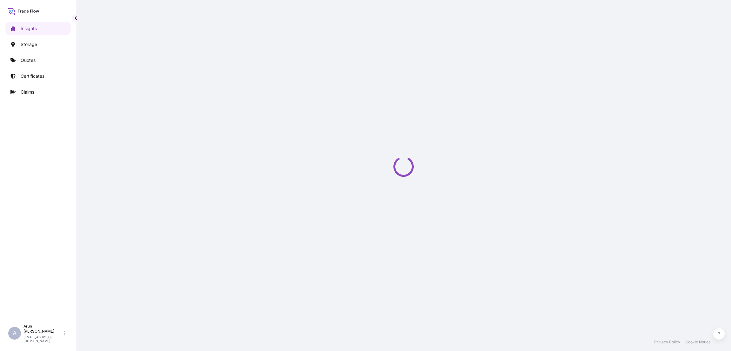
select select "2025"
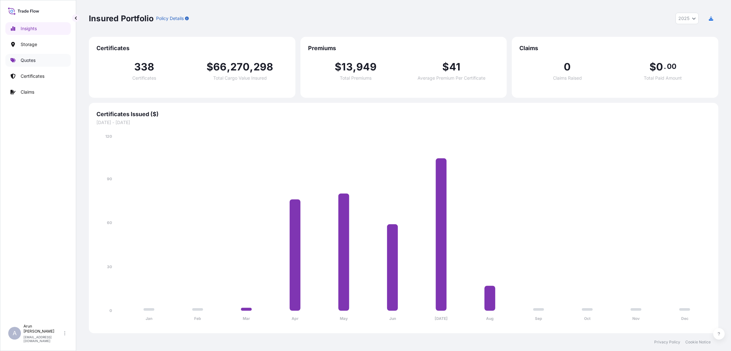
click at [39, 56] on link "Quotes" at bounding box center [37, 60] width 65 height 13
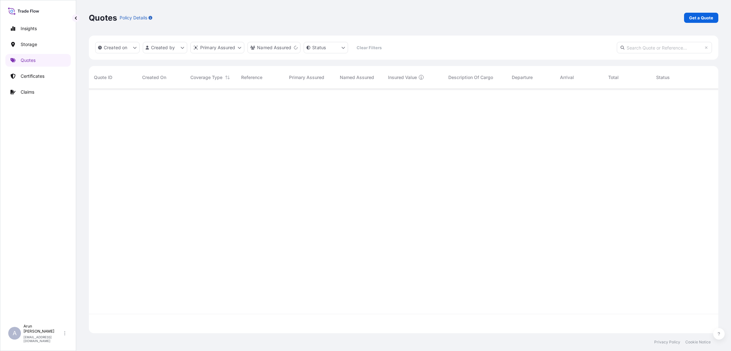
scroll to position [260, 622]
click at [697, 17] on p "Get a Quote" at bounding box center [701, 18] width 24 height 6
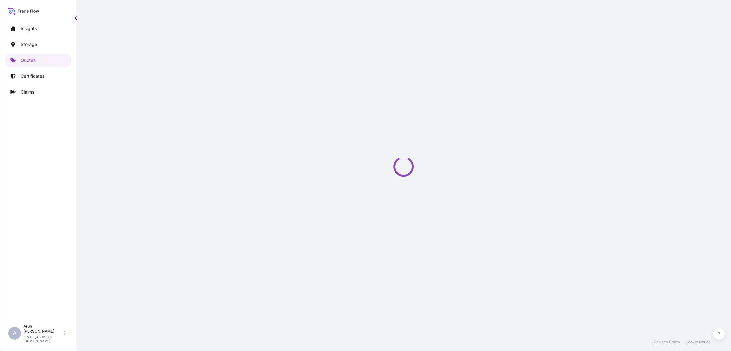
select select "Water"
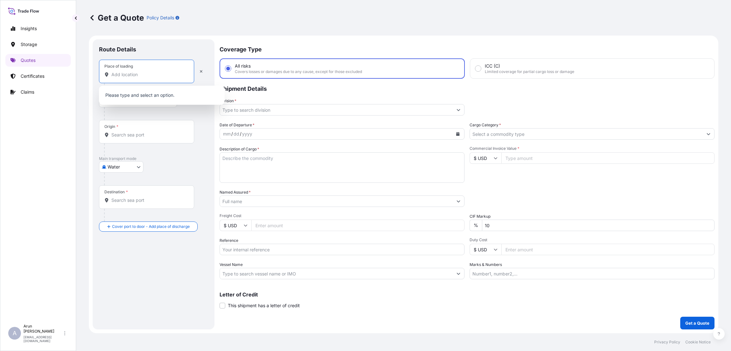
click at [132, 73] on input "Place of loading" at bounding box center [148, 74] width 75 height 6
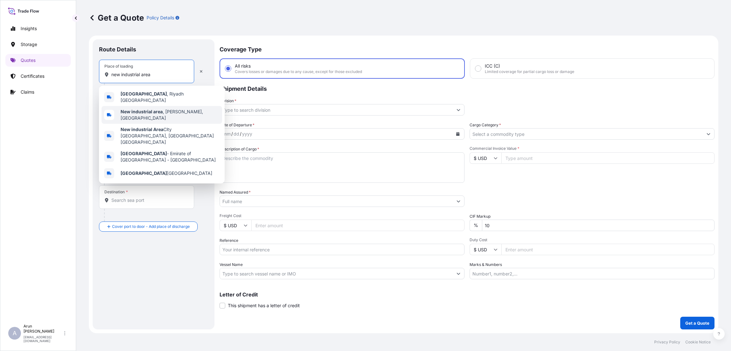
click at [174, 112] on span "New industrial area , [GEOGRAPHIC_DATA], [GEOGRAPHIC_DATA]" at bounding box center [170, 114] width 99 height 13
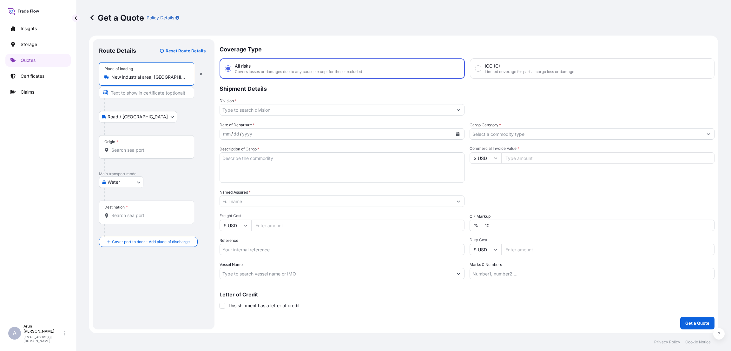
type input "New industrial area, [GEOGRAPHIC_DATA], [GEOGRAPHIC_DATA]"
click at [124, 93] on input "Text to appear on certificate" at bounding box center [146, 92] width 95 height 11
type input "QATAR WIRE PRODUCTS CO LLC"
click at [121, 151] on input "Origin *" at bounding box center [148, 150] width 75 height 6
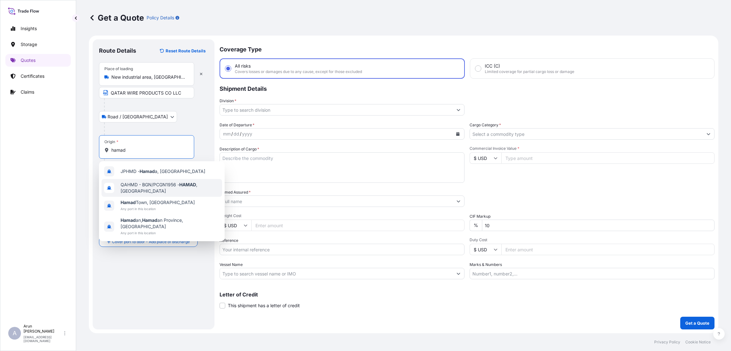
click at [138, 189] on span "QAHMD - BGN/PCGN1956 - HAMAD , [GEOGRAPHIC_DATA]" at bounding box center [170, 187] width 99 height 13
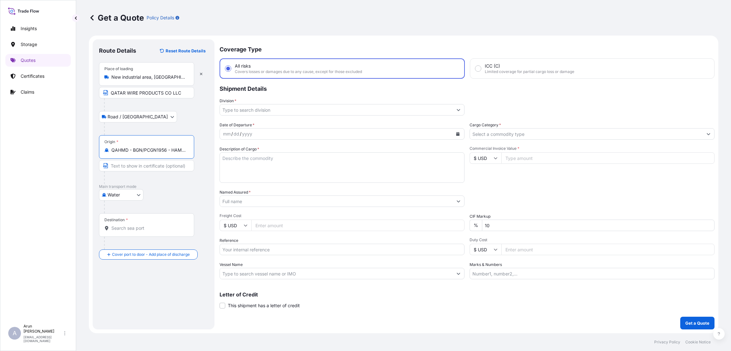
type input "QAHMD - BGN/PCGN1956 - HAMAD, [GEOGRAPHIC_DATA]"
click at [127, 230] on input "Destination *" at bounding box center [148, 228] width 75 height 6
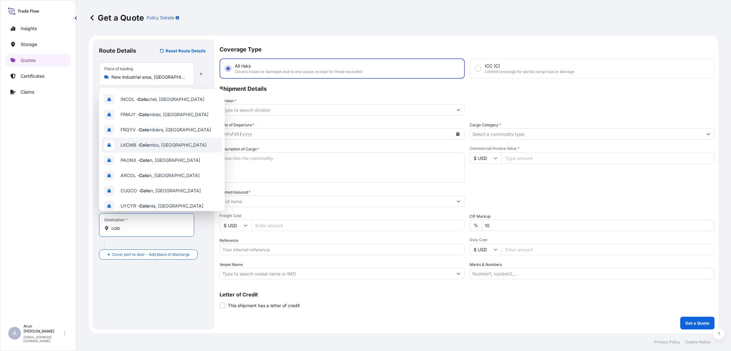
click at [167, 147] on span "LKCMB - Colo mbo, [GEOGRAPHIC_DATA]" at bounding box center [164, 145] width 86 height 6
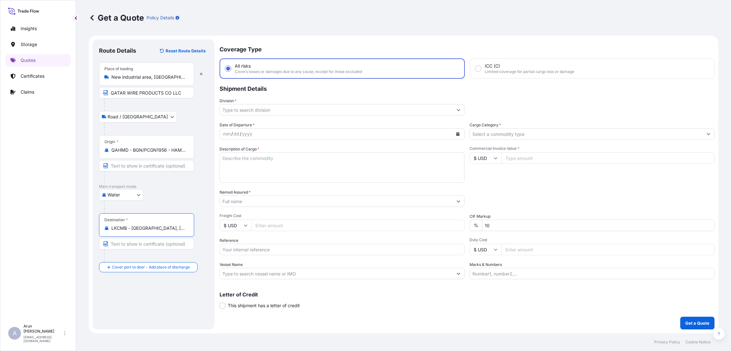
type input "LKCMB - [GEOGRAPHIC_DATA], [GEOGRAPHIC_DATA]"
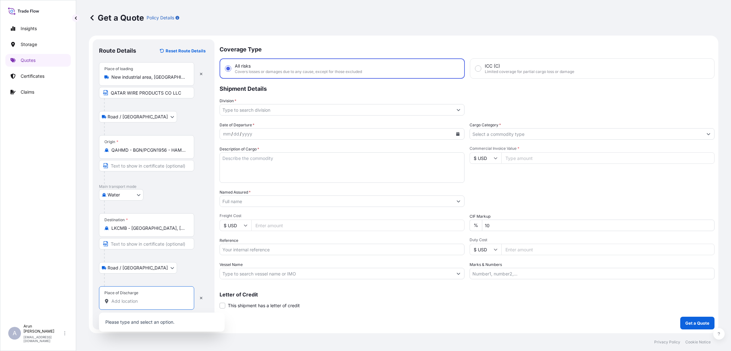
click at [128, 301] on input "Place of Discharge" at bounding box center [148, 301] width 75 height 6
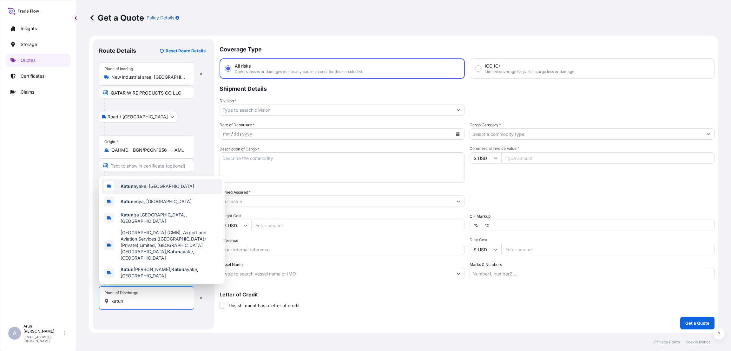
click at [160, 189] on span "[PERSON_NAME], [GEOGRAPHIC_DATA]" at bounding box center [158, 186] width 74 height 6
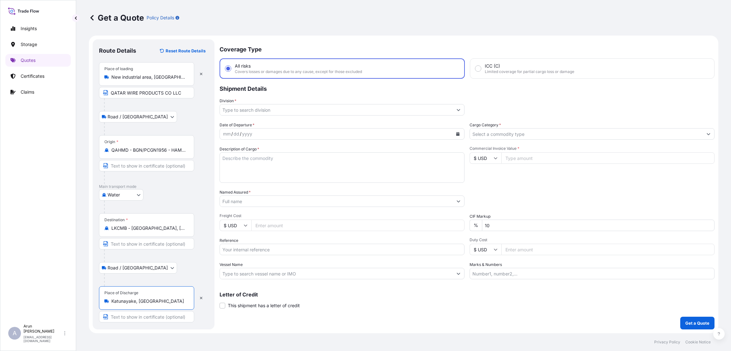
type input "Katunayake, [GEOGRAPHIC_DATA]"
click at [141, 316] on input "Text to appear on certificate" at bounding box center [146, 316] width 95 height 11
type input "TRINITY STEEL (PVT) LTD"
click at [282, 110] on input "Division *" at bounding box center [336, 109] width 233 height 11
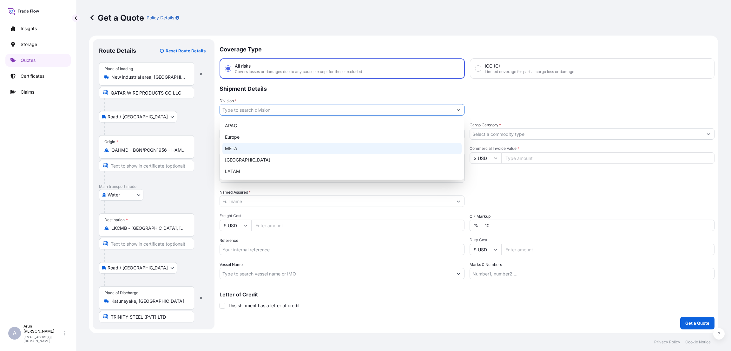
click at [281, 146] on div "META" at bounding box center [341, 148] width 239 height 11
type input "META"
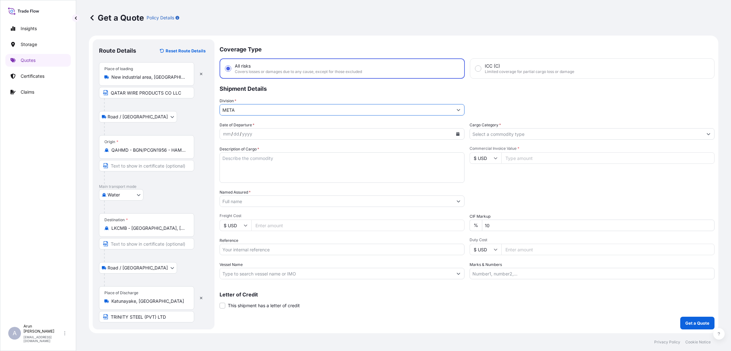
click at [257, 134] on div "mm / dd / yyyy" at bounding box center [336, 133] width 233 height 11
click at [459, 132] on icon "Calendar" at bounding box center [457, 134] width 3 height 4
click at [231, 199] on div "10" at bounding box center [230, 198] width 11 height 11
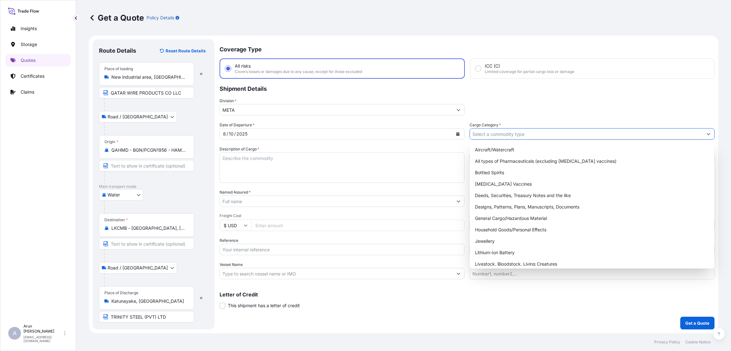
click at [505, 135] on input "Cargo Category *" at bounding box center [586, 133] width 233 height 11
click at [499, 219] on div "General Cargo/Hazardous Material" at bounding box center [591, 217] width 239 height 11
type input "General Cargo/Hazardous Material"
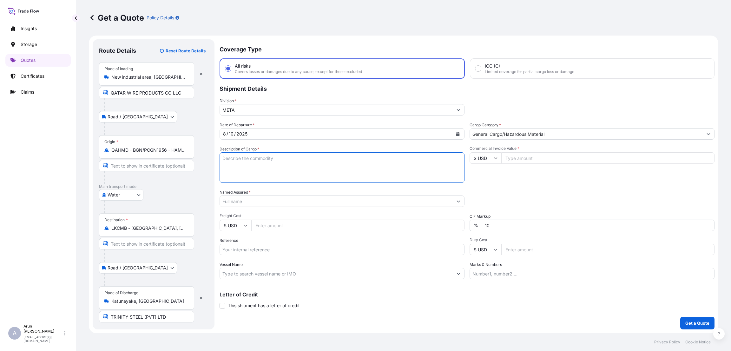
click at [244, 160] on textarea "Description of Cargo *" at bounding box center [341, 167] width 245 height 30
type textarea "steel wire"
click at [520, 156] on input "Commercial Invoice Value *" at bounding box center [607, 157] width 213 height 11
type input "44250"
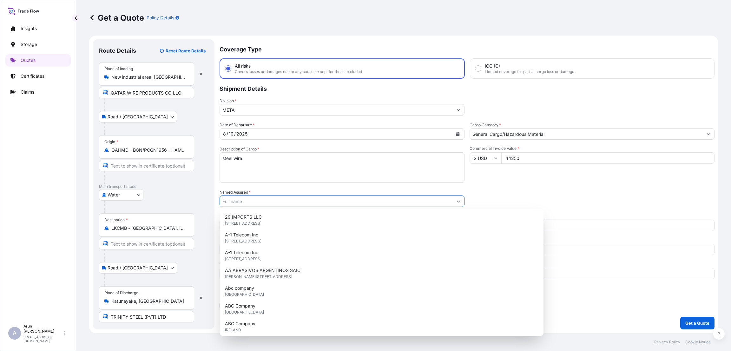
click at [313, 200] on input "Named Assured *" at bounding box center [336, 200] width 233 height 11
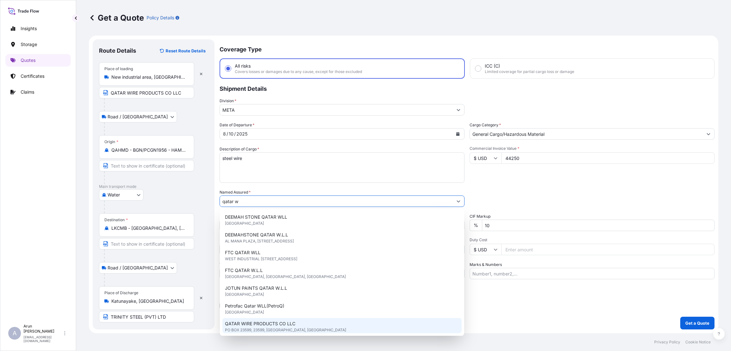
click at [270, 326] on span "QATAR WIRE PRODUCTS CO LLC" at bounding box center [260, 323] width 70 height 6
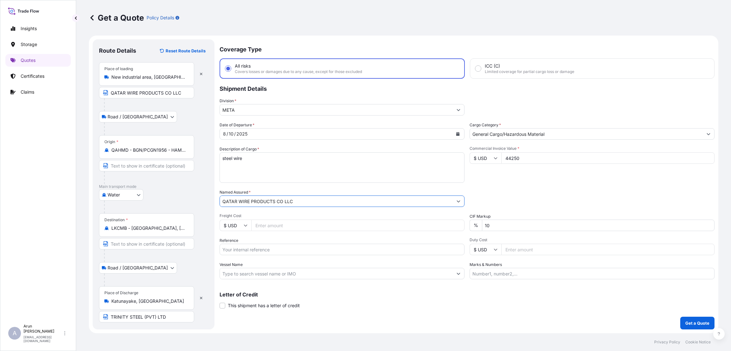
type input "QATAR WIRE PRODUCTS CO LLC"
click at [271, 225] on input "Freight Cost" at bounding box center [357, 224] width 213 height 11
type input "5730"
drag, startPoint x: 468, startPoint y: 226, endPoint x: 460, endPoint y: 226, distance: 7.9
click at [460, 226] on div "Date of Departure * [DATE] Cargo Category * General Cargo/Hazardous Material De…" at bounding box center [466, 200] width 495 height 157
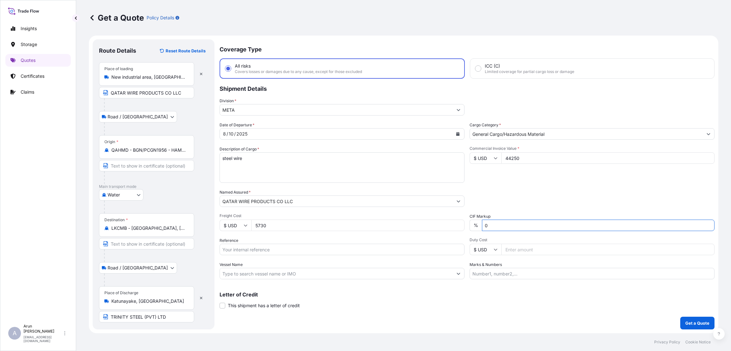
type input "0"
click at [309, 245] on input "Reference" at bounding box center [341, 249] width 245 height 11
type input "q"
drag, startPoint x: 248, startPoint y: 252, endPoint x: 174, endPoint y: 251, distance: 73.9
click at [174, 251] on form "Route Details Reset Route Details Place of loading New industrial area, [GEOGRA…" at bounding box center [403, 184] width 629 height 297
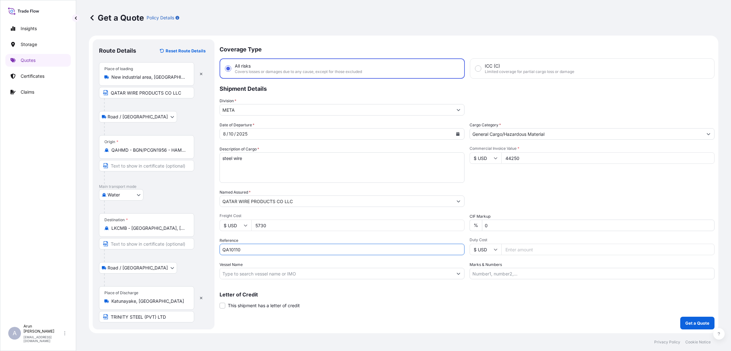
paste input "01044791"
type input "QA1001044791"
click at [501, 270] on input "Marks & Numbers" at bounding box center [591, 273] width 245 height 11
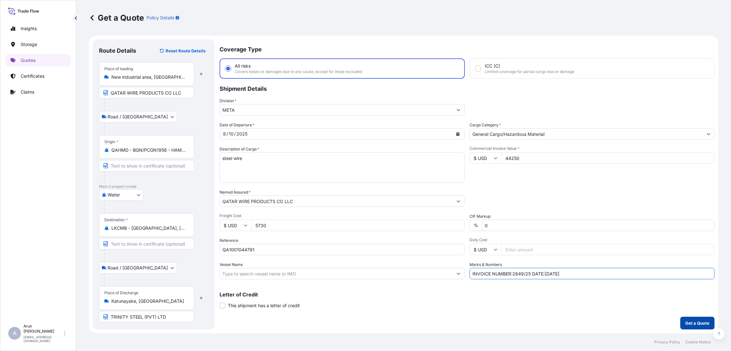
type input "INVOICE NUMBER:2649/25 DATE:[DATE]"
click at [704, 324] on p "Get a Quote" at bounding box center [697, 323] width 24 height 6
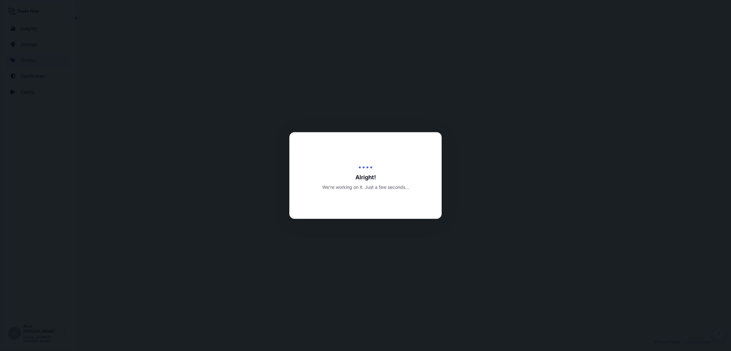
select select "Road / [GEOGRAPHIC_DATA]"
select select "Water"
select select "Road / [GEOGRAPHIC_DATA]"
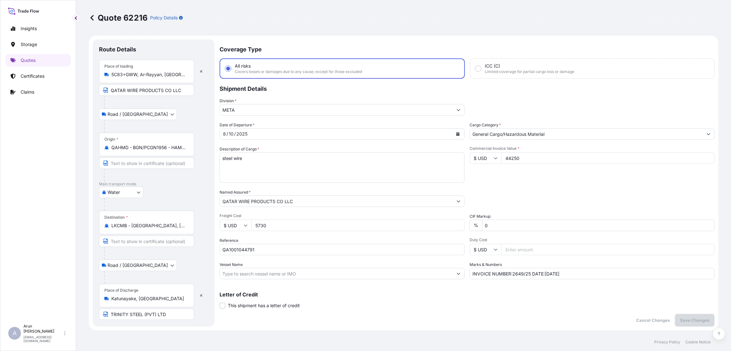
drag, startPoint x: 257, startPoint y: 225, endPoint x: 244, endPoint y: 224, distance: 12.7
click at [244, 224] on div "$ USD 5730" at bounding box center [341, 224] width 245 height 11
type input "1500"
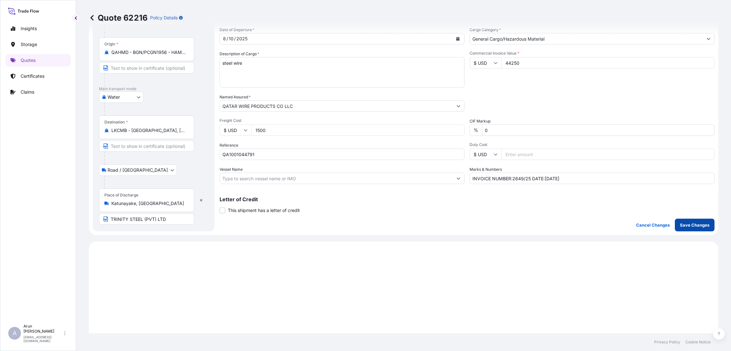
click at [680, 224] on p "Save Changes" at bounding box center [694, 225] width 29 height 6
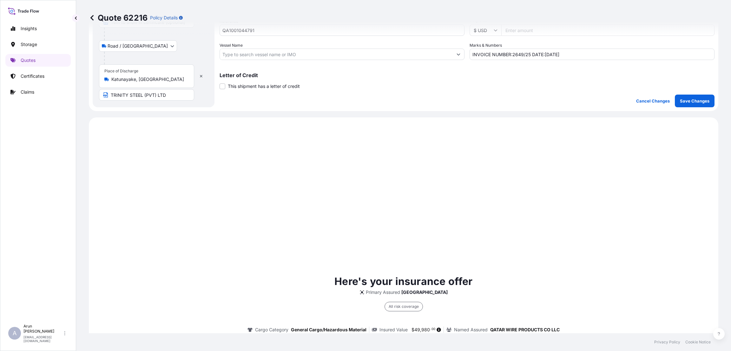
scroll to position [305, 0]
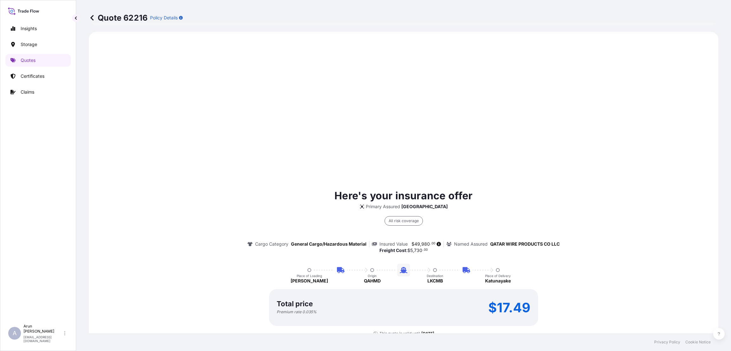
select select "Road / [GEOGRAPHIC_DATA]"
select select "Water"
select select "Road / [GEOGRAPHIC_DATA]"
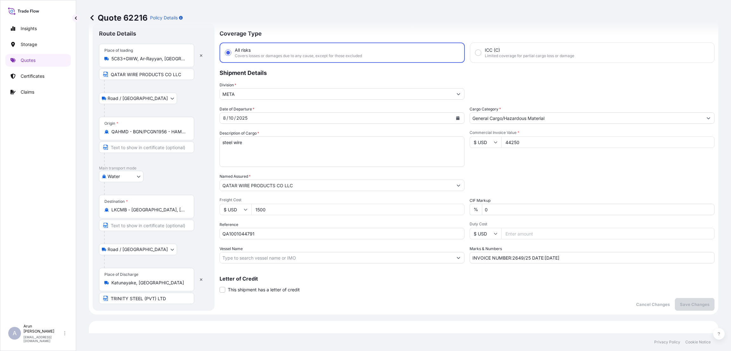
scroll to position [0, 0]
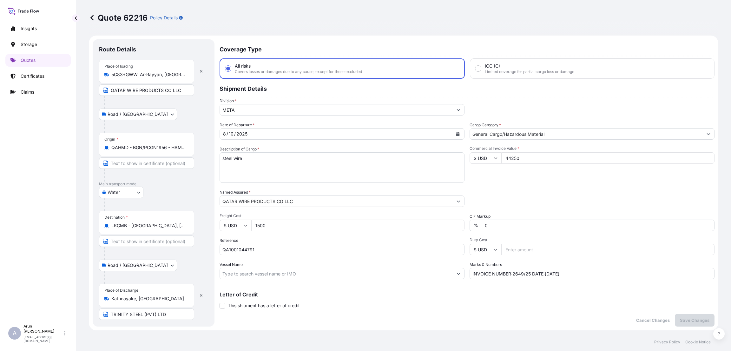
click at [501, 94] on p "Shipment Details" at bounding box center [466, 88] width 495 height 19
click at [69, 7] on div at bounding box center [37, 10] width 65 height 11
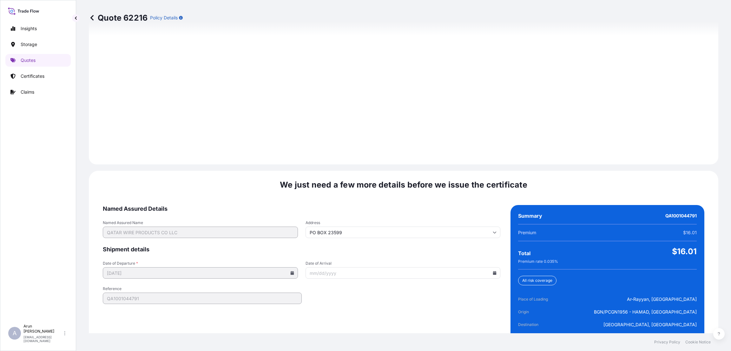
scroll to position [903, 0]
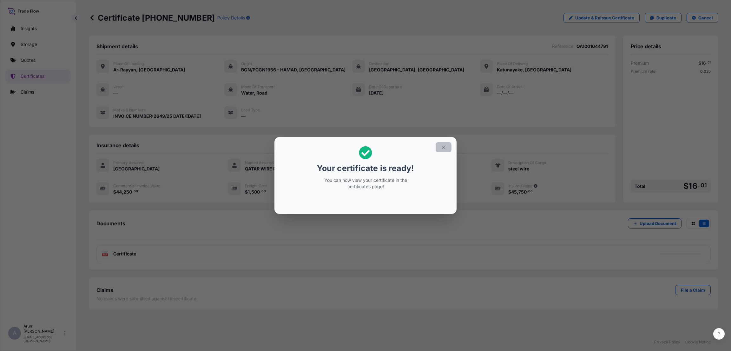
click at [446, 145] on icon "button" at bounding box center [443, 147] width 6 height 6
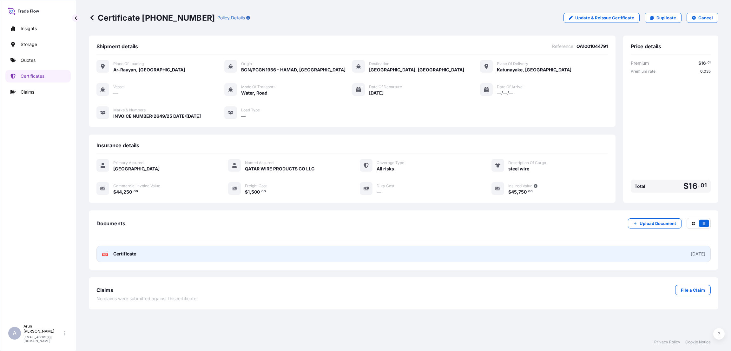
click at [145, 254] on link "PDF Certificate [DATE]" at bounding box center [403, 253] width 614 height 16
